Goal: Use online tool/utility: Utilize a website feature to perform a specific function

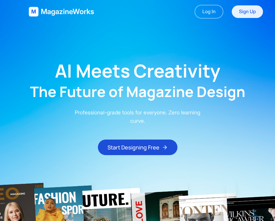
click at [248, 12] on link "Sign Up" at bounding box center [247, 11] width 31 height 13
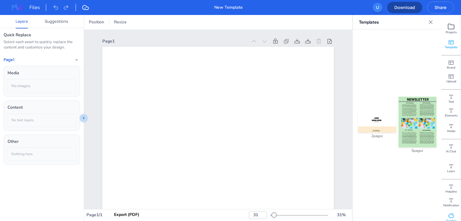
click at [448, 214] on icon at bounding box center [451, 216] width 6 height 6
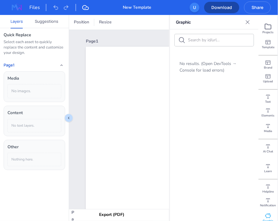
click at [21, 8] on img at bounding box center [16, 8] width 19 height 10
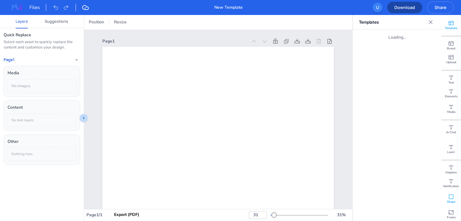
scroll to position [36, 0]
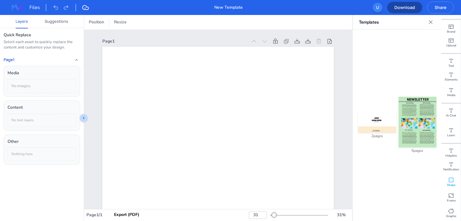
click at [449, 182] on icon at bounding box center [451, 180] width 4 height 4
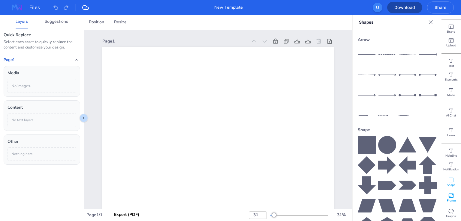
click at [450, 197] on icon at bounding box center [450, 196] width 5 height 4
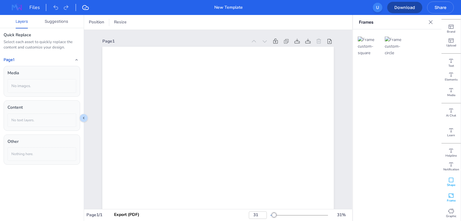
click at [449, 182] on icon at bounding box center [451, 180] width 6 height 6
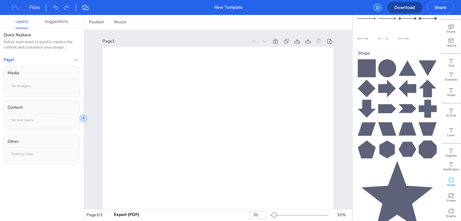
scroll to position [88, 0]
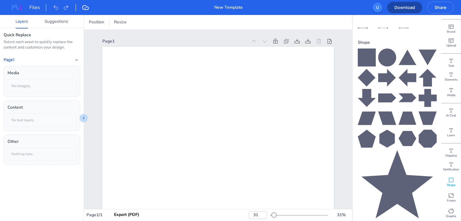
click at [401, 179] on icon at bounding box center [397, 184] width 72 height 68
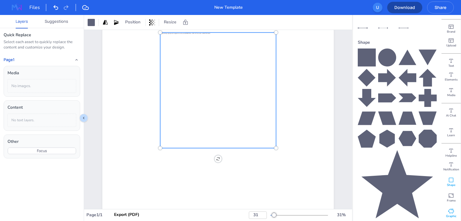
scroll to position [77, 0]
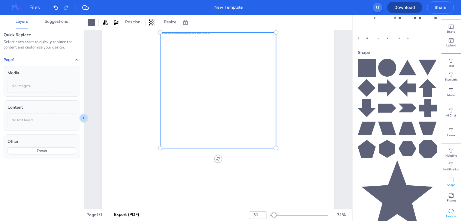
click at [453, 214] on div "Graphic" at bounding box center [450, 214] width 19 height 16
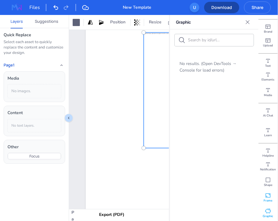
click at [261, 193] on div "Frame" at bounding box center [267, 198] width 19 height 16
click at [269, 214] on div "Graphic" at bounding box center [267, 214] width 19 height 16
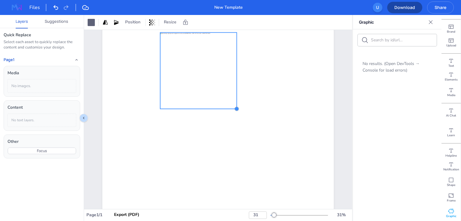
drag, startPoint x: 273, startPoint y: 148, endPoint x: 227, endPoint y: 77, distance: 84.7
click at [227, 77] on div at bounding box center [217, 90] width 231 height 327
click at [154, 20] on icon at bounding box center [154, 22] width 1 height 6
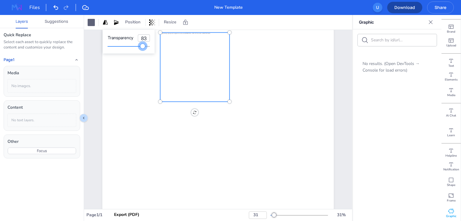
type input "100"
drag, startPoint x: 149, startPoint y: 45, endPoint x: 174, endPoint y: 45, distance: 24.6
click at [174, 45] on body "Files New Template Open user menu U Download Share Layers Suggestions Quick Rep…" at bounding box center [230, 110] width 461 height 221
click at [88, 25] on div at bounding box center [91, 22] width 7 height 7
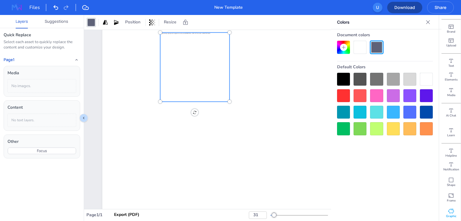
click at [414, 121] on div at bounding box center [385, 104] width 96 height 63
click at [277, 92] on div at bounding box center [217, 90] width 231 height 327
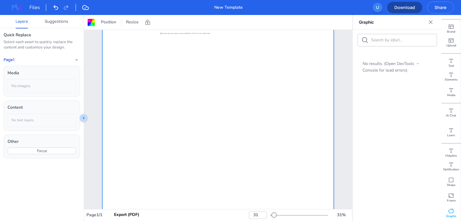
click at [431, 24] on icon "Close" at bounding box center [430, 22] width 6 height 6
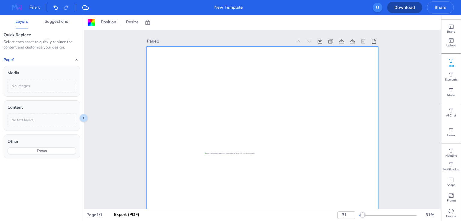
scroll to position [0, 0]
